Goal: Task Accomplishment & Management: Manage account settings

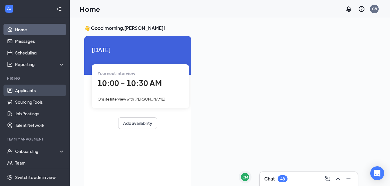
click at [27, 92] on link "Applicants" at bounding box center [40, 91] width 50 height 12
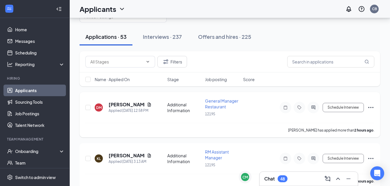
scroll to position [26, 0]
click at [149, 102] on icon "Document" at bounding box center [149, 104] width 5 height 5
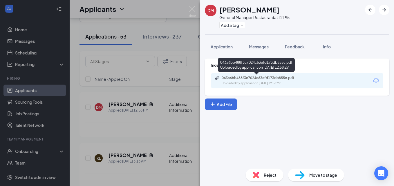
click at [295, 80] on div "043a6bb488f3c7024c63efd173db855c.pdf" at bounding box center [262, 78] width 81 height 5
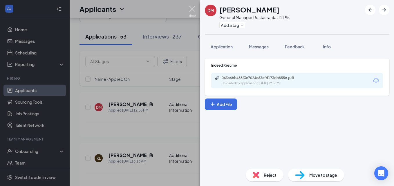
click at [194, 12] on img at bounding box center [192, 11] width 7 height 11
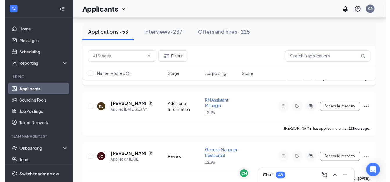
scroll to position [76, 0]
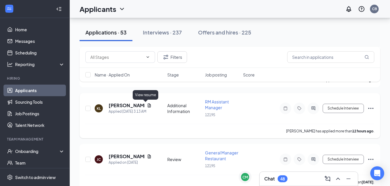
click at [147, 105] on icon "Document" at bounding box center [148, 106] width 3 height 4
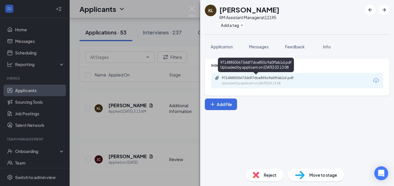
click at [303, 80] on div "971488505673ddf7dce855c9a0ffab1d.pdf" at bounding box center [262, 78] width 81 height 5
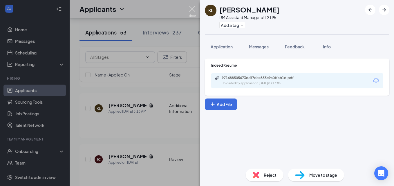
click at [194, 11] on img at bounding box center [192, 11] width 7 height 11
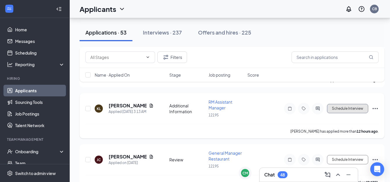
click at [354, 110] on button "Schedule Interview" at bounding box center [347, 108] width 41 height 9
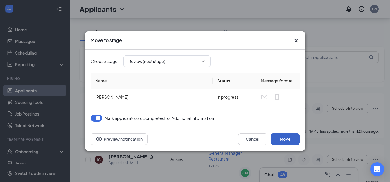
click at [282, 138] on button "Move" at bounding box center [285, 139] width 29 height 12
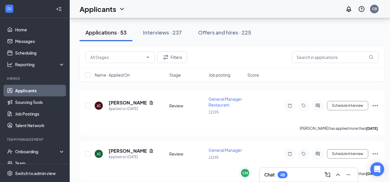
scroll to position [132, 0]
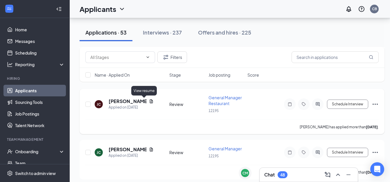
click at [149, 100] on icon "Document" at bounding box center [151, 101] width 5 height 5
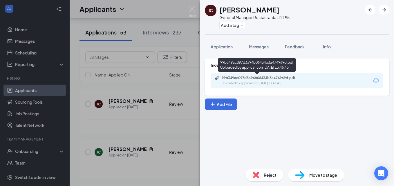
click at [296, 76] on div "99b349ac097d3a94b06434b3a474969d.pdf" at bounding box center [262, 78] width 81 height 5
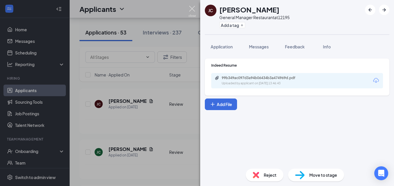
click at [193, 11] on img at bounding box center [192, 11] width 7 height 11
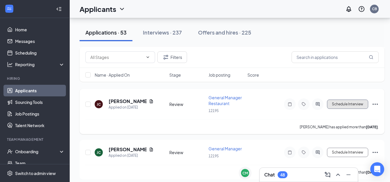
click at [341, 105] on button "Schedule Interview" at bounding box center [347, 104] width 41 height 9
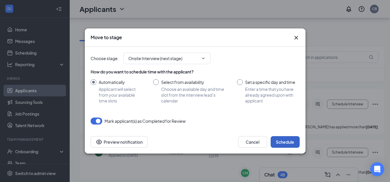
click at [277, 140] on button "Schedule" at bounding box center [285, 142] width 29 height 12
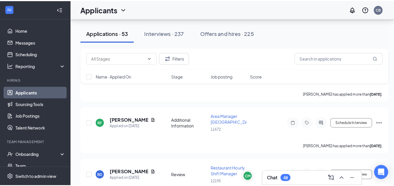
scroll to position [161, 0]
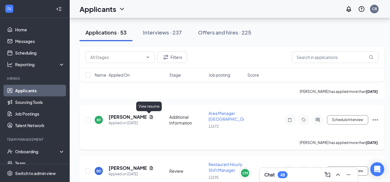
click at [150, 117] on icon "Document" at bounding box center [151, 117] width 3 height 4
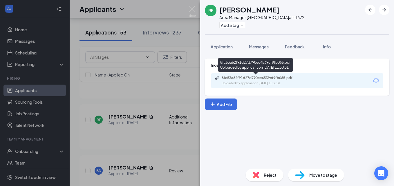
click at [247, 83] on div "Uploaded by applicant on [DATE] 11:30:31" at bounding box center [265, 83] width 87 height 5
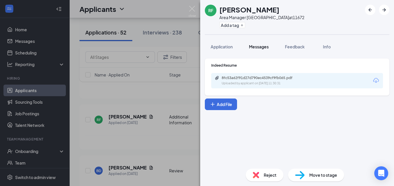
click at [268, 47] on span "Messages" at bounding box center [259, 46] width 20 height 5
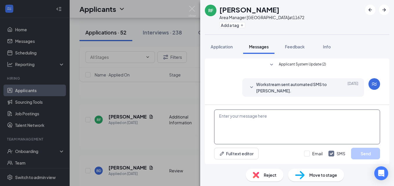
click at [252, 121] on textarea at bounding box center [297, 127] width 166 height 35
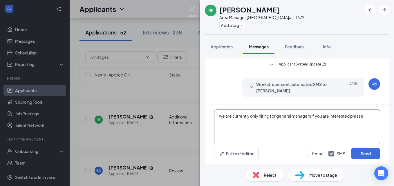
drag, startPoint x: 335, startPoint y: 117, endPoint x: 341, endPoint y: 119, distance: 6.7
click at [364, 116] on textarea "we are currently only hiring for general managers if you are interested, please" at bounding box center [297, 127] width 166 height 35
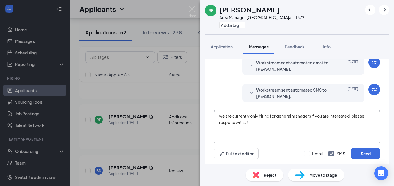
scroll to position [189, 0]
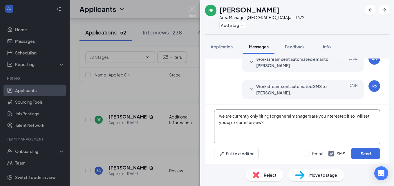
click at [271, 123] on textarea "we are currently only hiring for general managers are you interested if so i wi…" at bounding box center [297, 127] width 166 height 35
click at [226, 116] on textarea "we are currently only hiring for general managers are you interested if so i wi…" at bounding box center [297, 127] width 166 height 35
click at [222, 117] on textarea "we are currently only hiring for general managers are you interested if so i wi…" at bounding box center [297, 127] width 166 height 35
click at [278, 126] on textarea "We are currently only hiring for general managers are you interested if so i wi…" at bounding box center [297, 127] width 166 height 35
type textarea "We are currently only hiring for general managers are you interested if so i wi…"
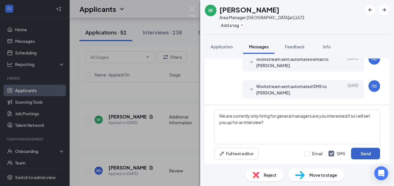
click at [366, 154] on button "Send" at bounding box center [365, 154] width 29 height 12
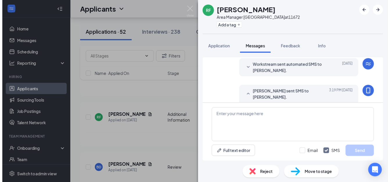
scroll to position [233, 0]
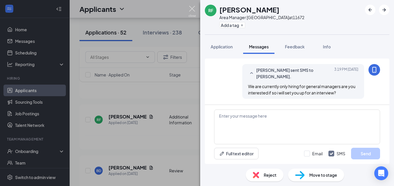
click at [194, 10] on img at bounding box center [192, 11] width 7 height 11
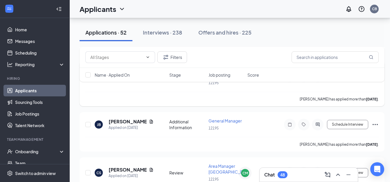
scroll to position [251, 2]
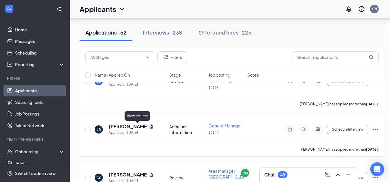
click at [150, 127] on icon "Document" at bounding box center [151, 127] width 3 height 4
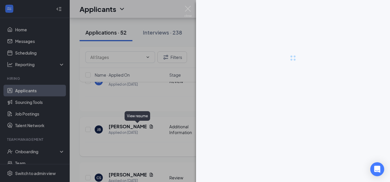
scroll to position [251, 0]
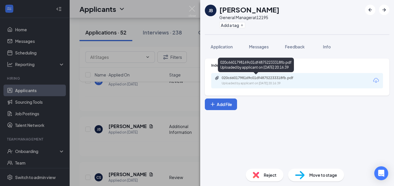
click at [273, 80] on div "020c6601798169c01df48752233318fb.pdf" at bounding box center [262, 78] width 81 height 5
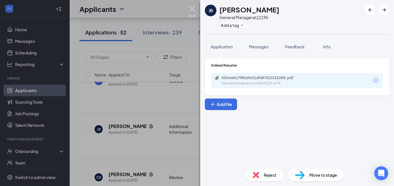
click at [191, 10] on img at bounding box center [192, 11] width 7 height 11
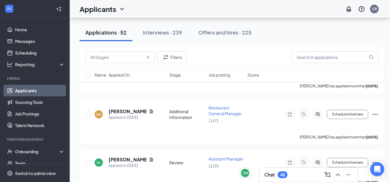
scroll to position [429, 0]
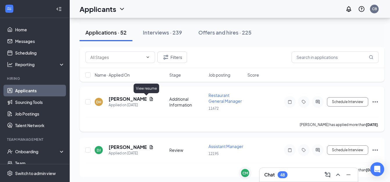
click at [149, 99] on icon "Document" at bounding box center [151, 99] width 5 height 5
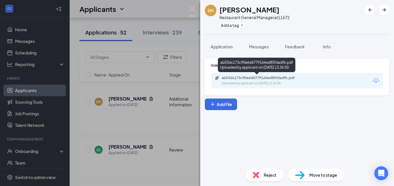
click at [268, 78] on div "ab03dc173c90e6d6779166ed85fdadfb.pdf" at bounding box center [262, 78] width 81 height 5
click at [246, 82] on div "Uploaded by applicant on [DATE] 13:36:50" at bounding box center [265, 83] width 87 height 5
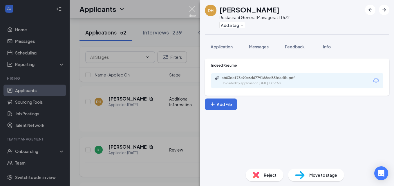
drag, startPoint x: 196, startPoint y: 12, endPoint x: 224, endPoint y: 155, distance: 146.0
click at [196, 12] on img at bounding box center [192, 11] width 7 height 11
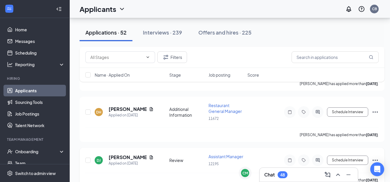
scroll to position [418, 0]
click at [357, 114] on button "Schedule Interview" at bounding box center [347, 112] width 41 height 9
type input "Review (next stage)"
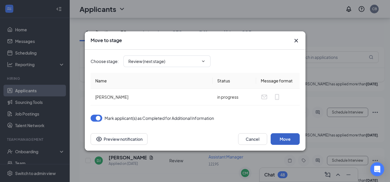
click at [293, 136] on button "Move" at bounding box center [285, 139] width 29 height 12
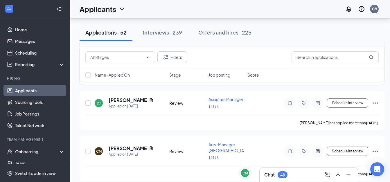
scroll to position [476, 0]
click at [149, 100] on icon "Document" at bounding box center [151, 100] width 5 height 5
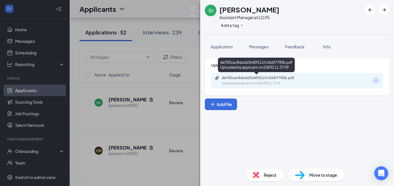
click at [267, 78] on div "de783cac8dadd3640f511fc3ddf7783b.pdf" at bounding box center [262, 78] width 81 height 5
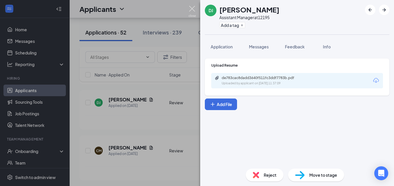
click at [192, 9] on img at bounding box center [192, 11] width 7 height 11
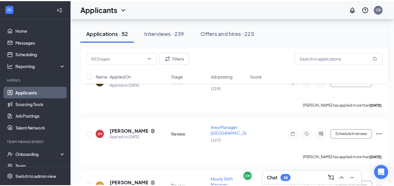
scroll to position [547, 0]
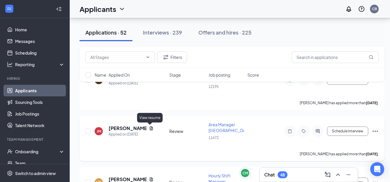
click at [151, 128] on icon "Document" at bounding box center [151, 128] width 5 height 5
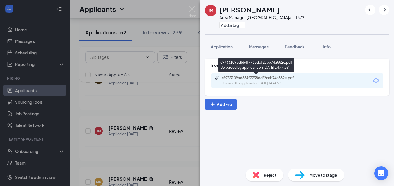
click at [259, 81] on div "e9733109ad664f7738ddf2ceb74a882e.pdf Uploaded by applicant on [DATE] 14:44:59" at bounding box center [262, 81] width 94 height 10
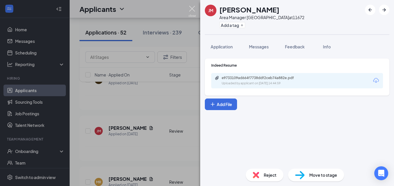
click at [193, 8] on img at bounding box center [192, 11] width 7 height 11
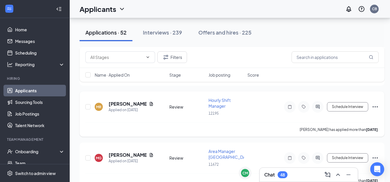
scroll to position [622, 0]
click at [152, 106] on icon "Document" at bounding box center [151, 104] width 3 height 4
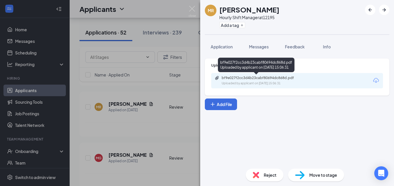
click at [266, 81] on div "bf9e027f2cc3d4b23cabf80694dc868d.pdf Uploaded by applicant on [DATE] 15:06:31" at bounding box center [262, 81] width 94 height 10
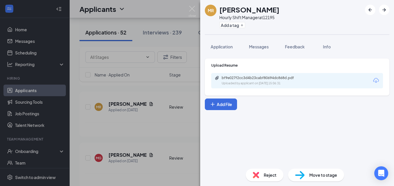
click at [177, 139] on div "[PERSON_NAME] Hourly Shift Manager at 12195 Add a tag Application Messages Feed…" at bounding box center [197, 93] width 394 height 186
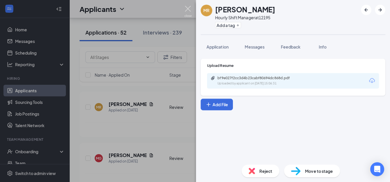
click at [192, 8] on div "Applicants CB" at bounding box center [230, 9] width 320 height 18
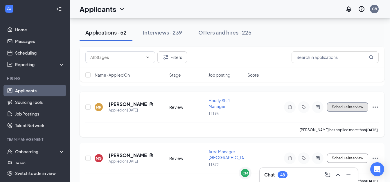
click at [332, 107] on button "Schedule Interview" at bounding box center [347, 106] width 41 height 9
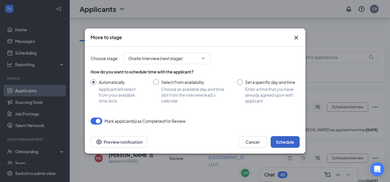
click at [284, 143] on button "Schedule" at bounding box center [285, 142] width 29 height 12
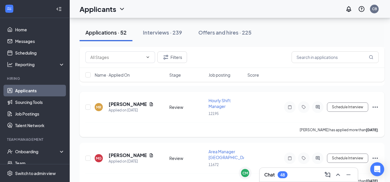
scroll to position [675, 0]
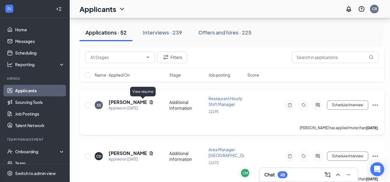
click at [149, 102] on icon "Document" at bounding box center [151, 102] width 5 height 5
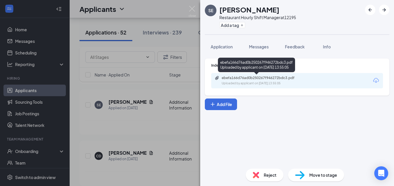
click at [273, 82] on div "Uploaded by applicant on [DATE] 13:55:05" at bounding box center [265, 83] width 87 height 5
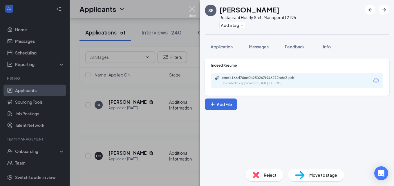
click at [190, 8] on img at bounding box center [192, 11] width 7 height 11
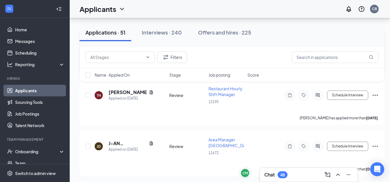
scroll to position [890, 0]
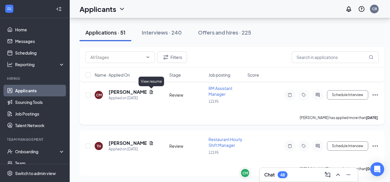
click at [150, 92] on icon "Document" at bounding box center [151, 92] width 5 height 5
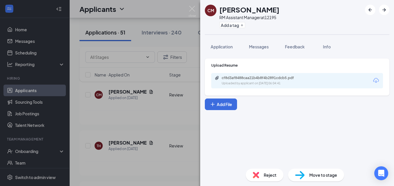
click at [286, 112] on div "Upload Resume cf8d3af8488caa21b4b8f4b2891cdcb5.pdf Uploaded by applicant on [DA…" at bounding box center [297, 109] width 194 height 110
drag, startPoint x: 193, startPoint y: 11, endPoint x: 181, endPoint y: 102, distance: 91.9
click at [193, 11] on img at bounding box center [192, 11] width 7 height 11
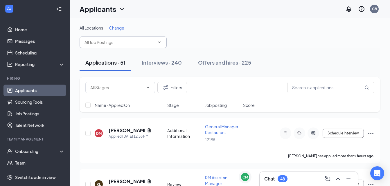
click at [93, 43] on input "text" at bounding box center [119, 42] width 70 height 6
click at [240, 43] on div "All Locations Change Team Member Cook (11672) Restaurant Hourly Shift Manager (…" at bounding box center [230, 36] width 300 height 23
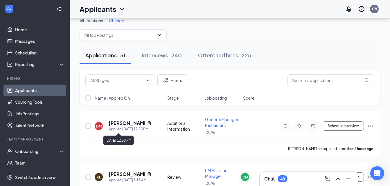
scroll to position [7, 0]
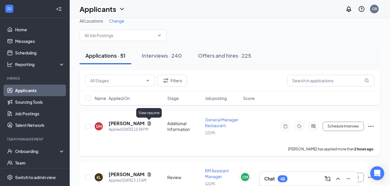
click at [149, 124] on icon "Document" at bounding box center [148, 124] width 3 height 4
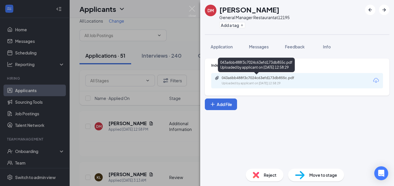
click at [252, 79] on div "043a6bb488f3c7024c63efd173db855c.pdf" at bounding box center [262, 78] width 81 height 5
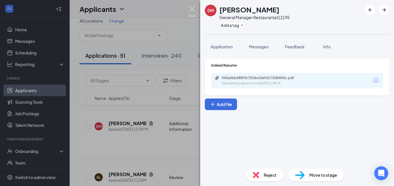
click at [193, 8] on img at bounding box center [192, 11] width 7 height 11
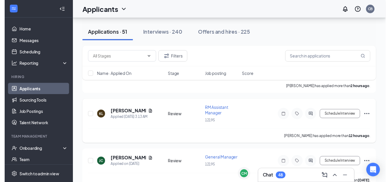
scroll to position [66, 0]
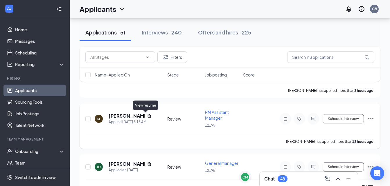
click at [147, 116] on icon "Document" at bounding box center [149, 116] width 5 height 5
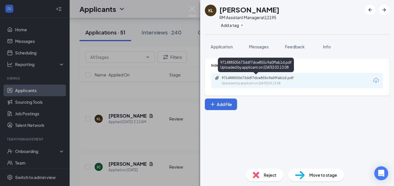
click at [259, 81] on div "971488505673ddf7dce855c9a0ffab1d.pdf Uploaded by applicant on [DATE] 03:13:08" at bounding box center [262, 81] width 94 height 10
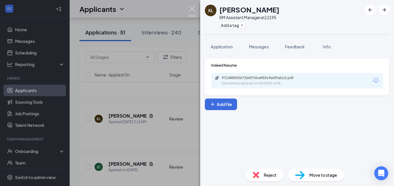
click at [194, 11] on img at bounding box center [192, 11] width 7 height 11
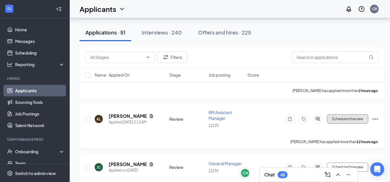
click at [332, 118] on button "Schedule Interview" at bounding box center [347, 118] width 41 height 9
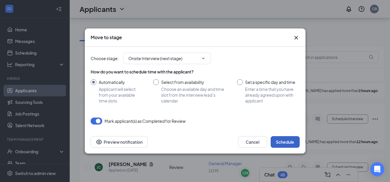
click at [280, 143] on button "Schedule" at bounding box center [285, 142] width 29 height 12
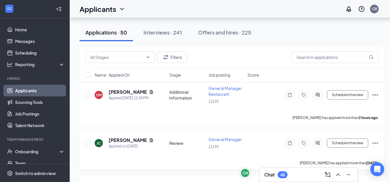
scroll to position [38, 0]
click at [150, 139] on icon "Document" at bounding box center [151, 140] width 3 height 4
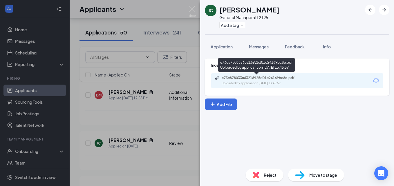
click at [290, 82] on div "Uploaded by applicant on [DATE] 13:45:59" at bounding box center [265, 83] width 87 height 5
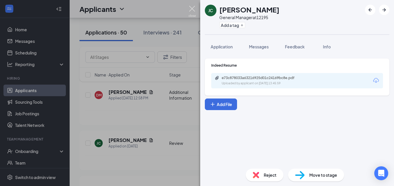
click at [192, 10] on img at bounding box center [192, 11] width 7 height 11
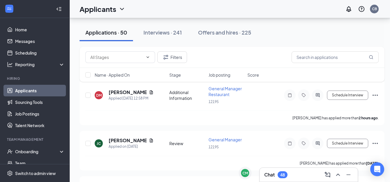
click at [41, 93] on link "Applicants" at bounding box center [40, 91] width 50 height 12
click at [180, 33] on div "Interviews · 241" at bounding box center [162, 32] width 38 height 7
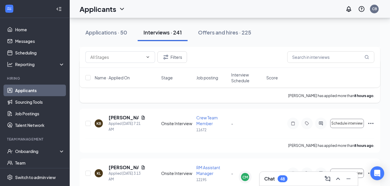
scroll to position [315, 0]
